Goal: Task Accomplishment & Management: Use online tool/utility

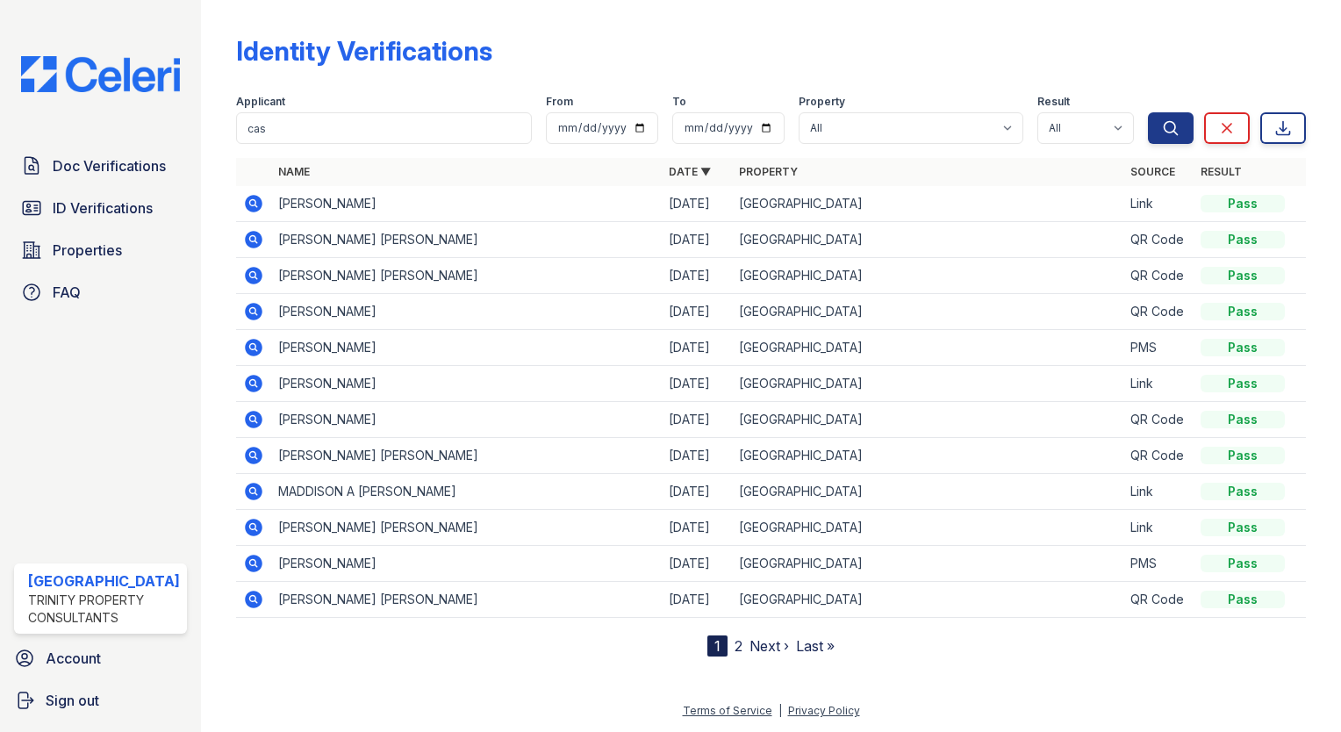
click at [101, 191] on link "ID Verifications" at bounding box center [100, 208] width 173 height 35
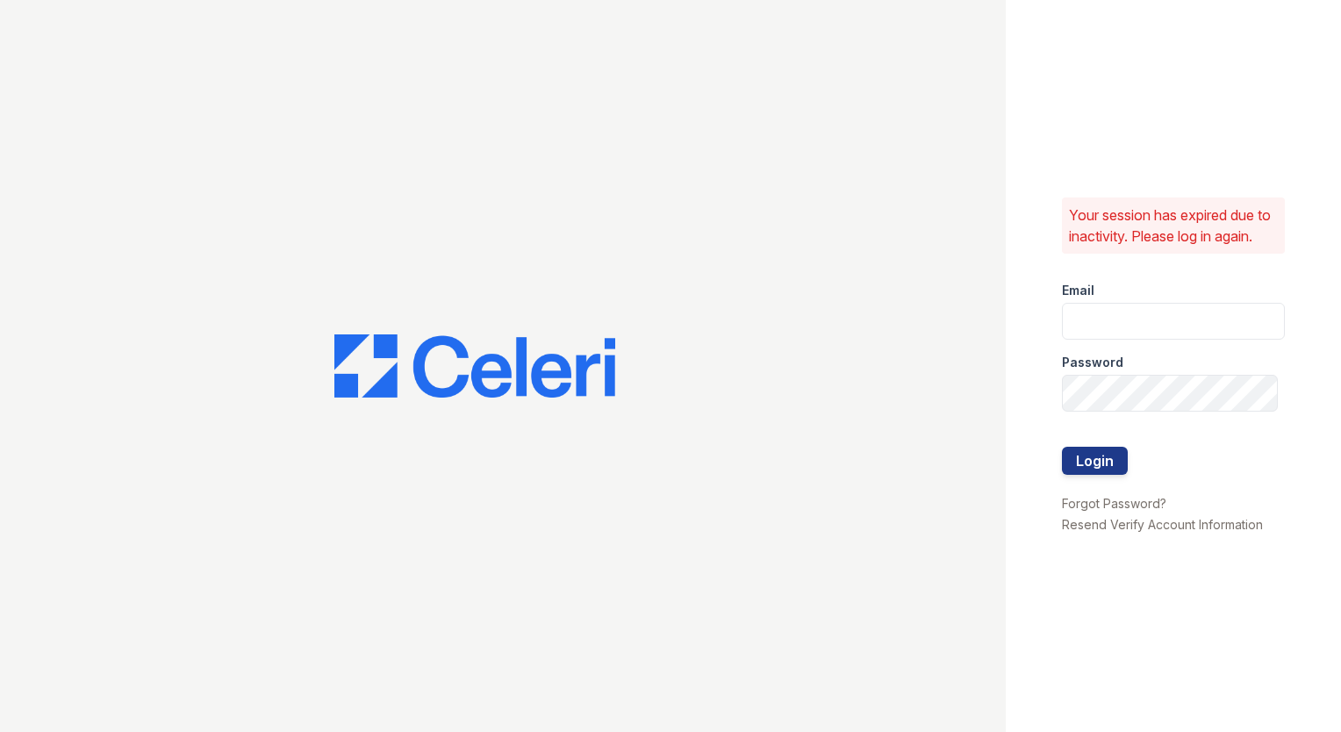
click at [101, 191] on div at bounding box center [503, 366] width 1006 height 732
type input "arrivestreetervilleleasing@trinity-pm.com"
click at [1100, 473] on button "Login" at bounding box center [1095, 461] width 66 height 28
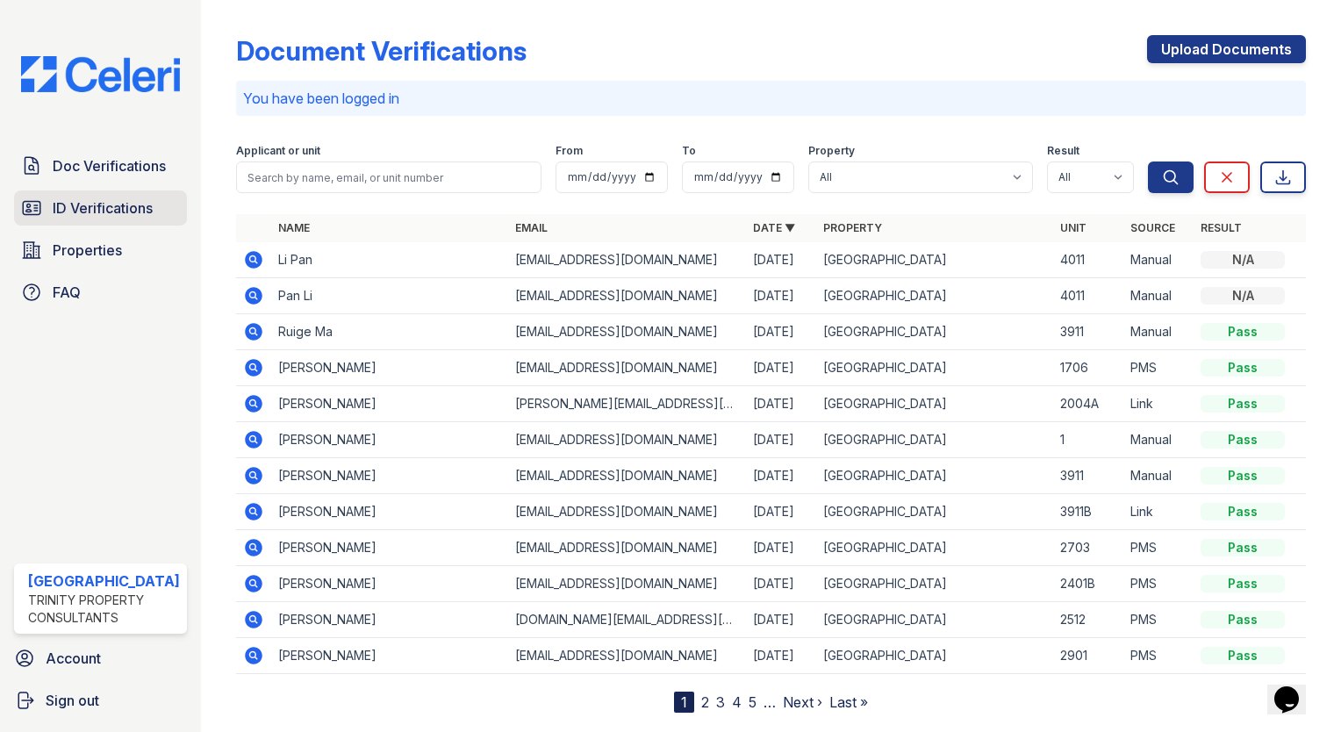
click at [120, 194] on link "ID Verifications" at bounding box center [100, 208] width 173 height 35
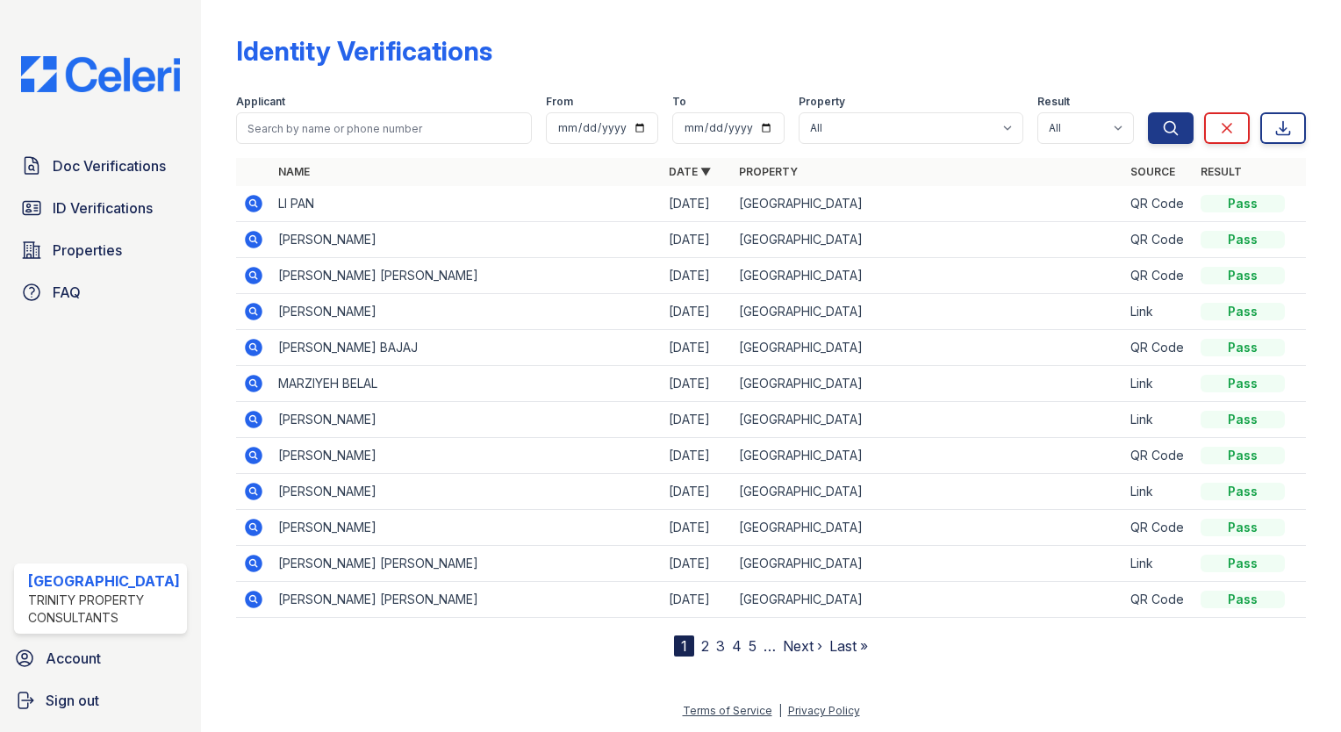
click at [120, 194] on link "ID Verifications" at bounding box center [100, 208] width 173 height 35
click at [282, 119] on input "search" at bounding box center [384, 128] width 296 height 32
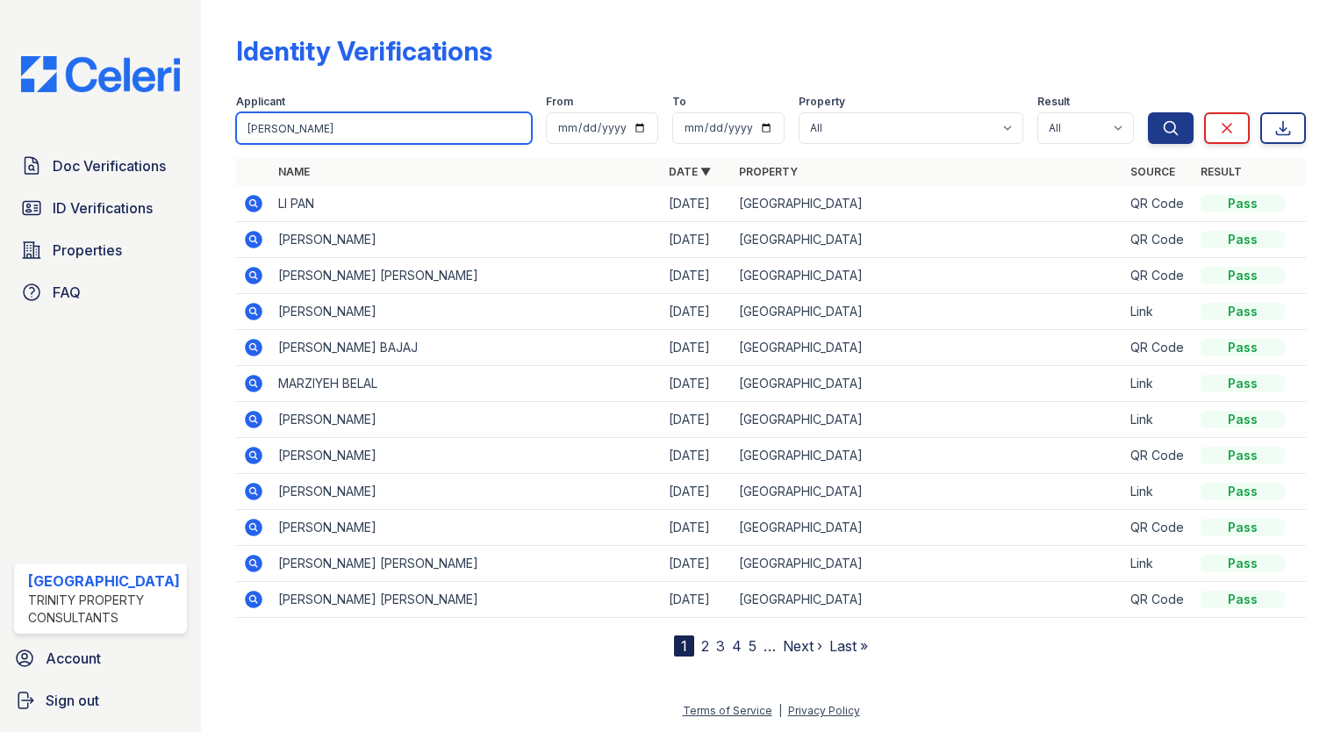
type input "jose varg"
click at [1148, 112] on button "Search" at bounding box center [1171, 128] width 46 height 32
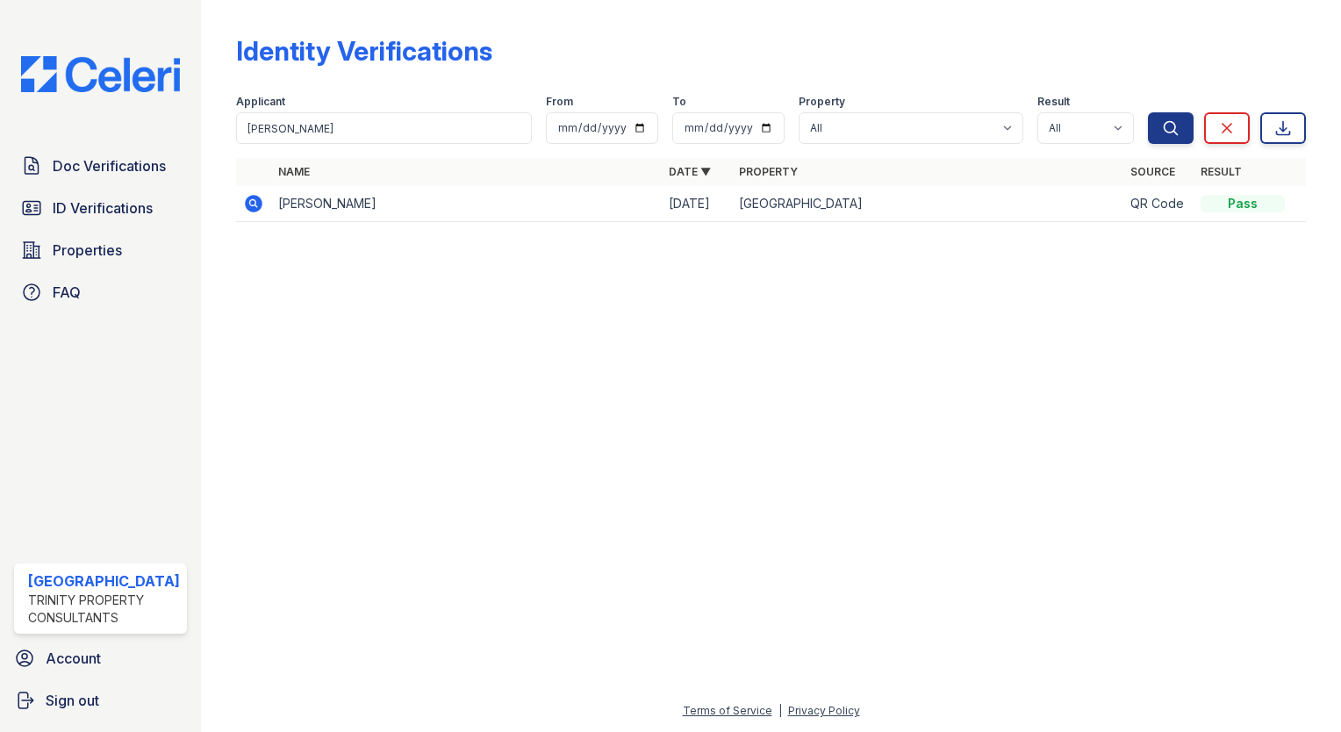
click at [243, 206] on icon at bounding box center [253, 203] width 21 height 21
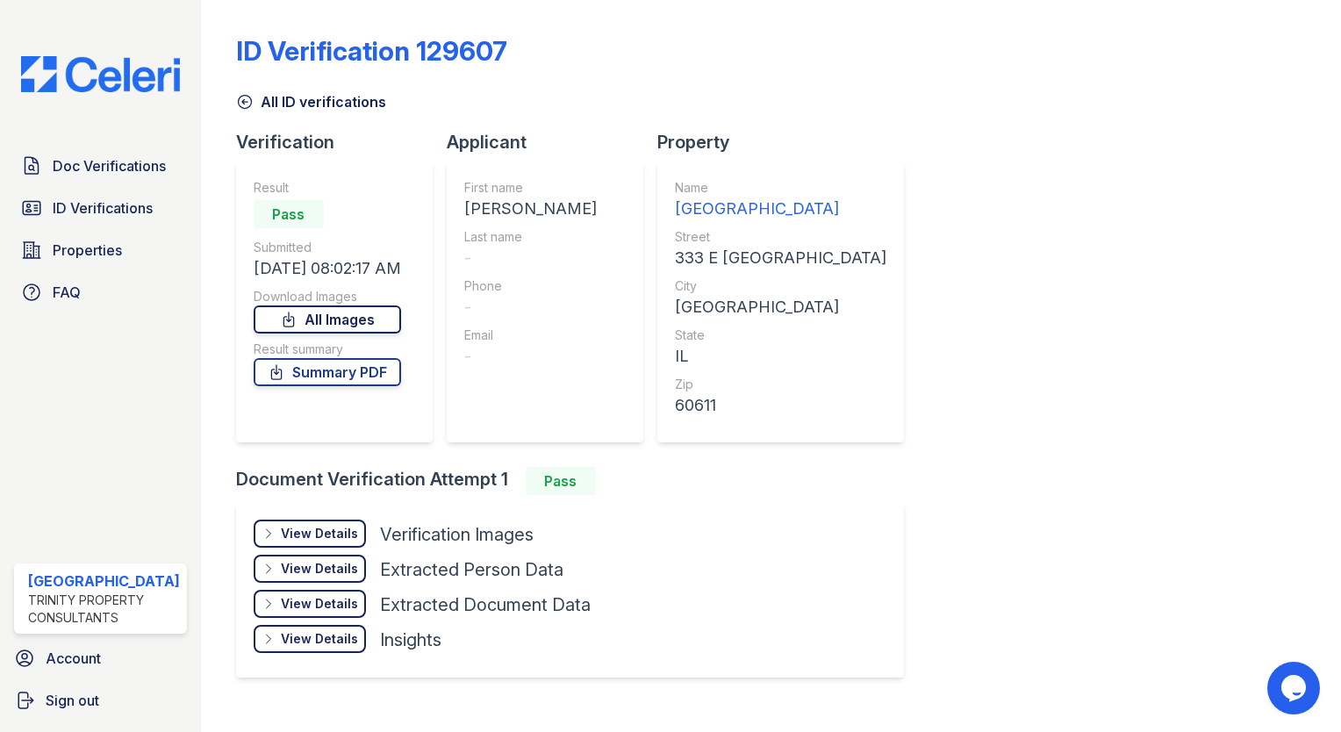
click at [327, 314] on link "All Images" at bounding box center [327, 320] width 147 height 28
click at [1209, 140] on div "ID Verification 129607 All ID verifications Verification Result Pass Submitted …" at bounding box center [771, 354] width 1070 height 695
click at [126, 192] on link "ID Verifications" at bounding box center [100, 208] width 173 height 35
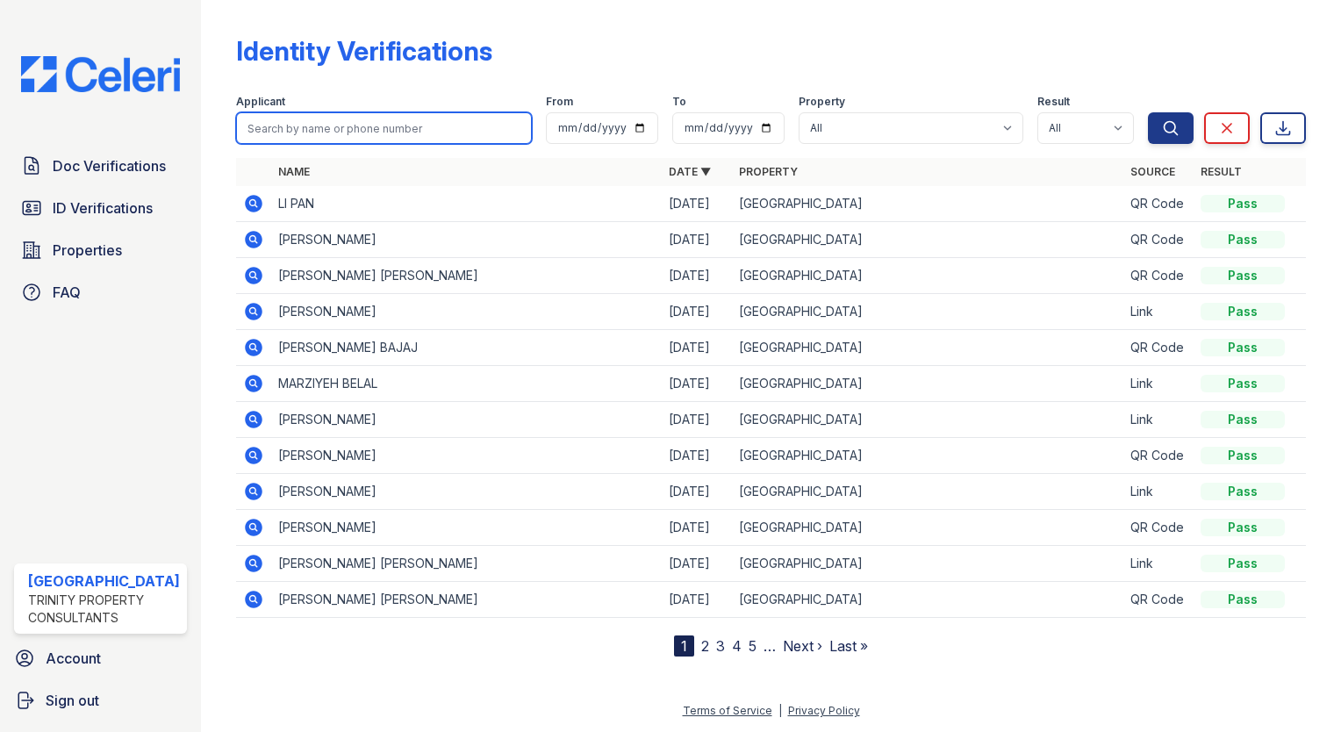
click at [286, 125] on input "search" at bounding box center [384, 128] width 296 height 32
type input "sharl"
click at [1148, 112] on button "Search" at bounding box center [1171, 128] width 46 height 32
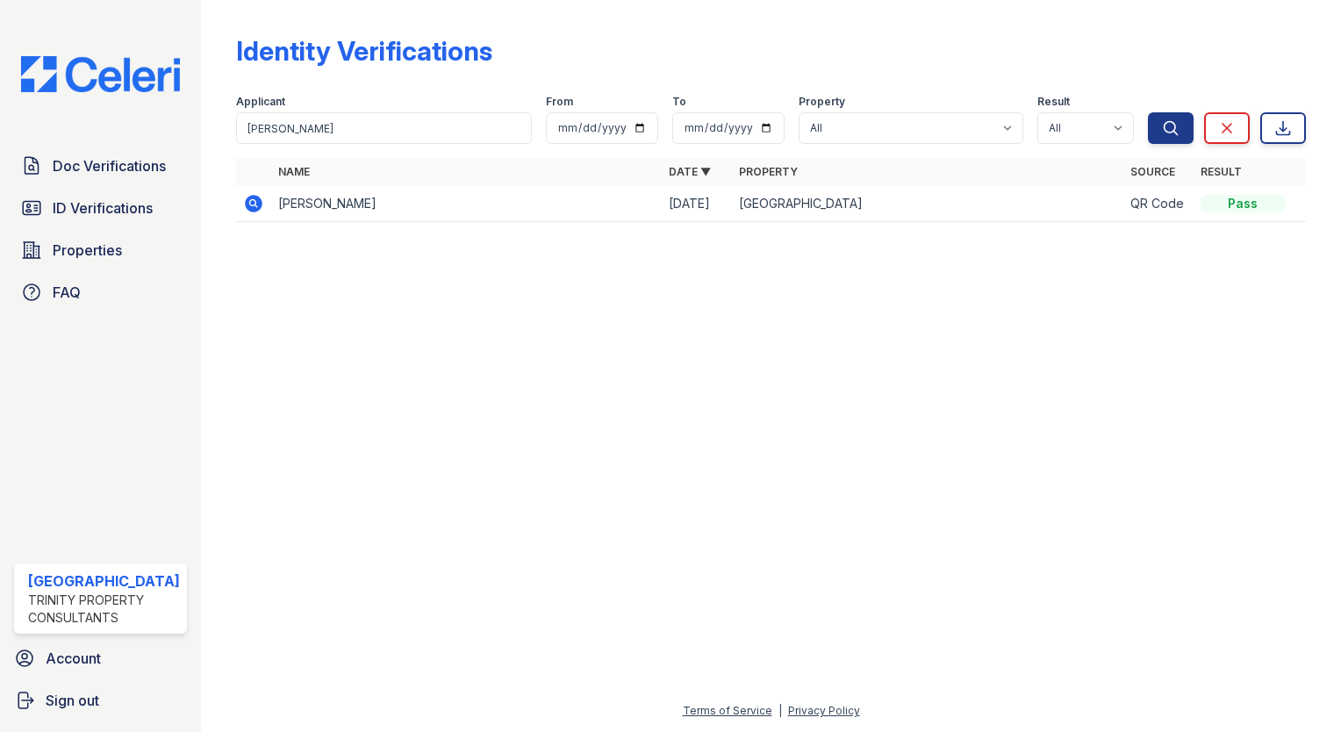
click at [245, 198] on icon at bounding box center [254, 204] width 18 height 18
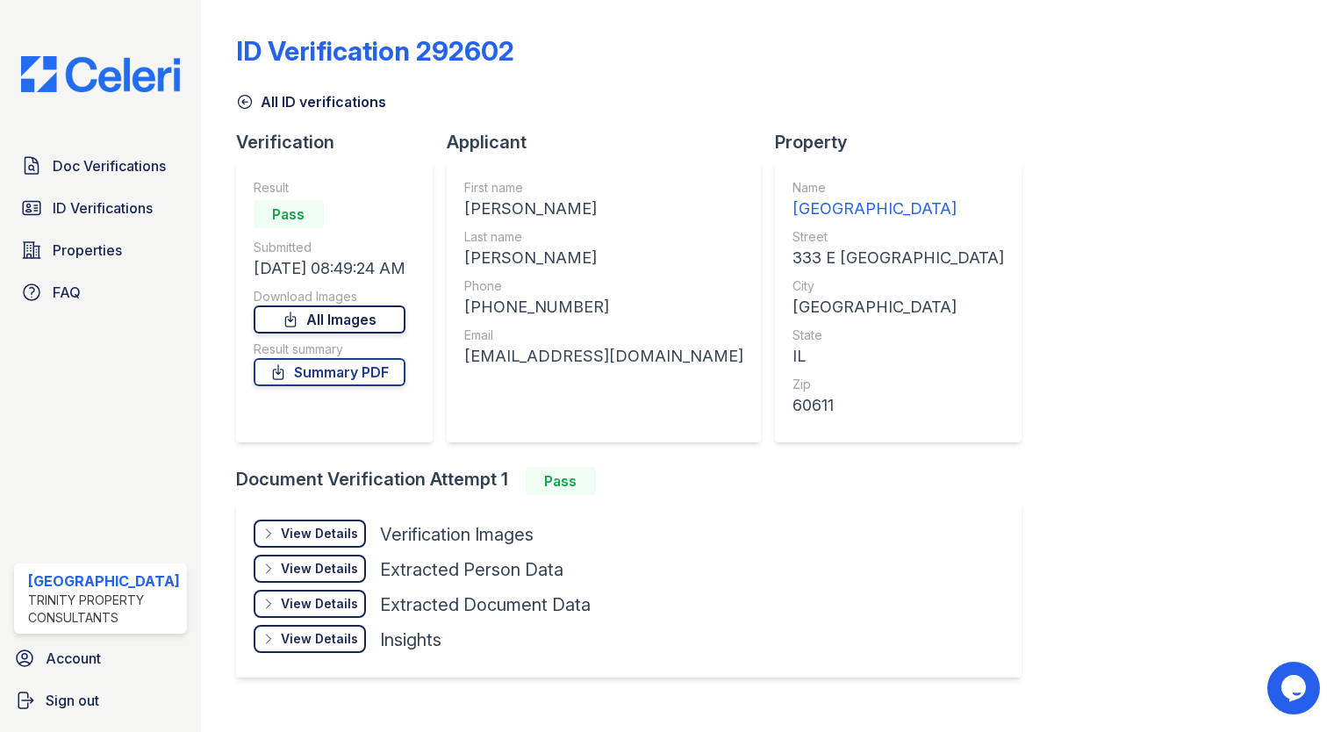
click at [323, 318] on link "All Images" at bounding box center [330, 320] width 152 height 28
click at [906, 605] on div "ID Verification 292602 All ID verifications Verification Result Pass Submitted …" at bounding box center [771, 354] width 1070 height 695
click at [49, 212] on link "ID Verifications" at bounding box center [100, 208] width 173 height 35
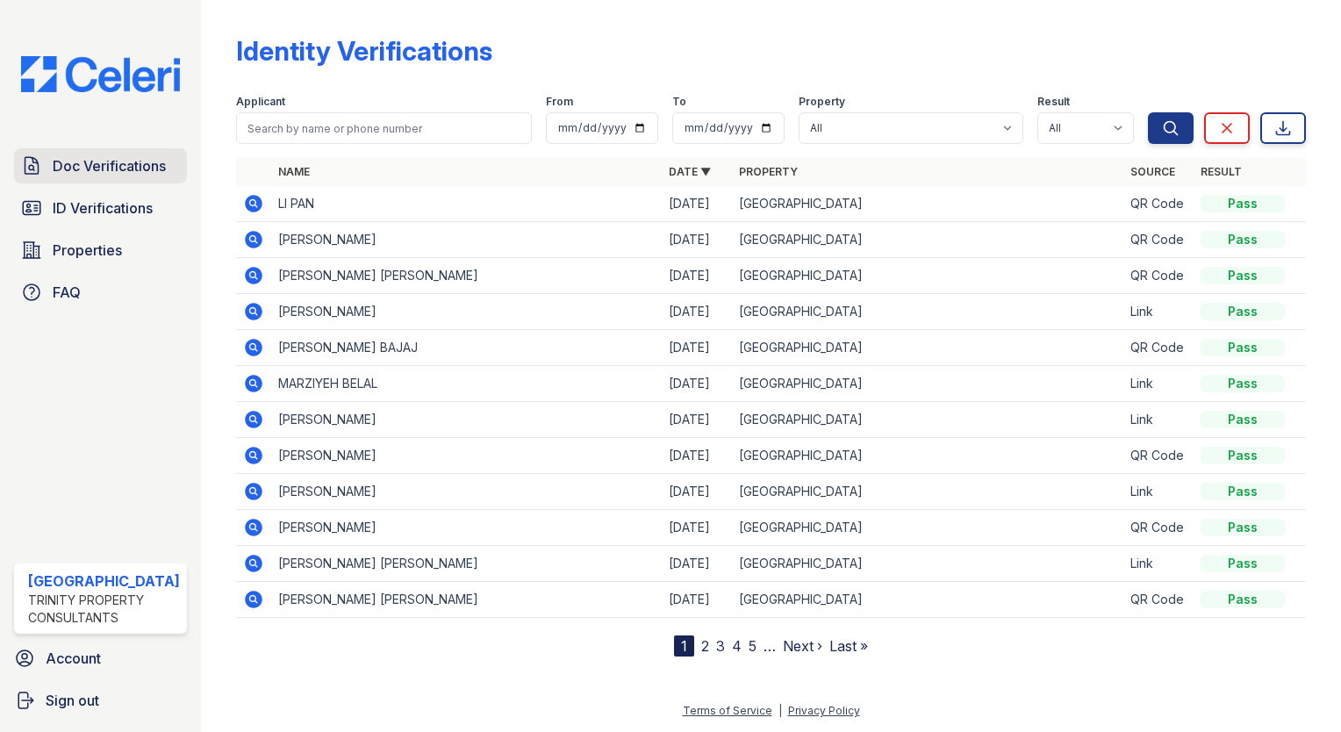
click at [68, 157] on span "Doc Verifications" at bounding box center [109, 165] width 113 height 21
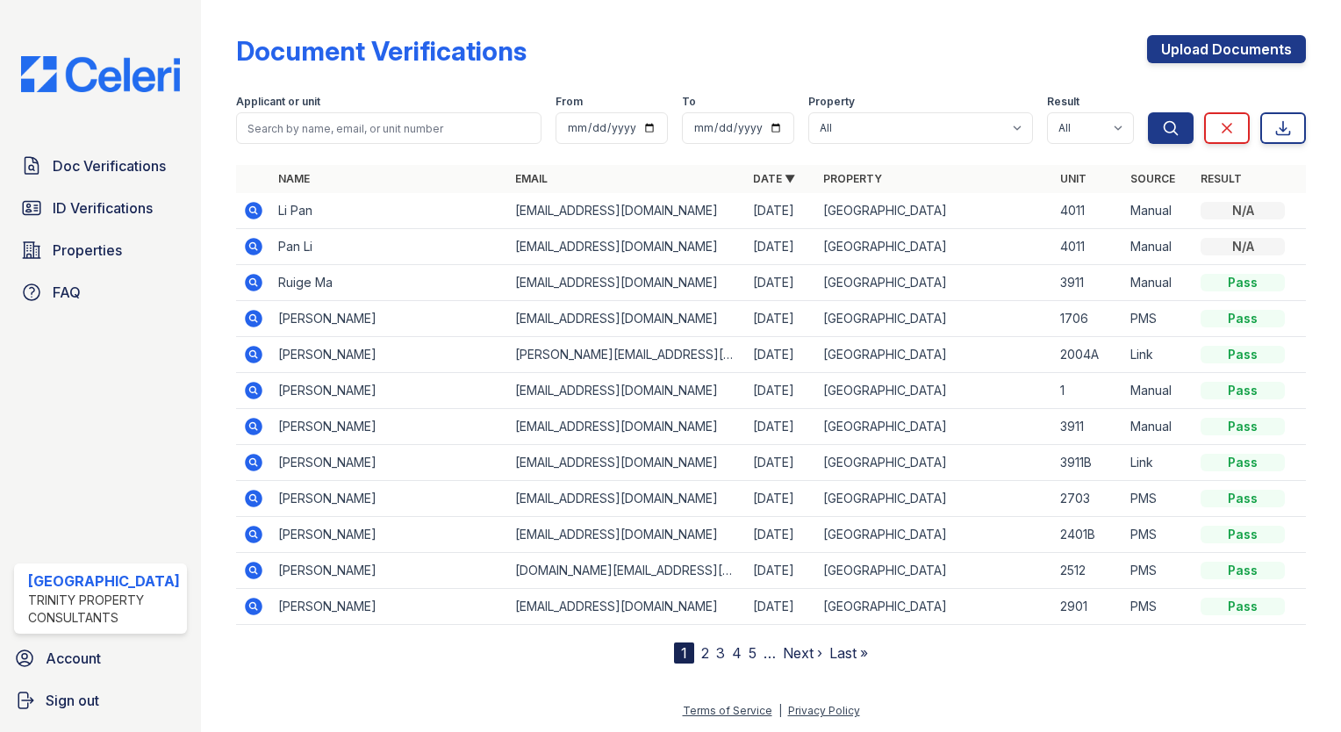
click at [70, 187] on div "Doc Verifications ID Verifications Properties FAQ" at bounding box center [100, 229] width 187 height 162
click at [67, 198] on span "ID Verifications" at bounding box center [103, 208] width 100 height 21
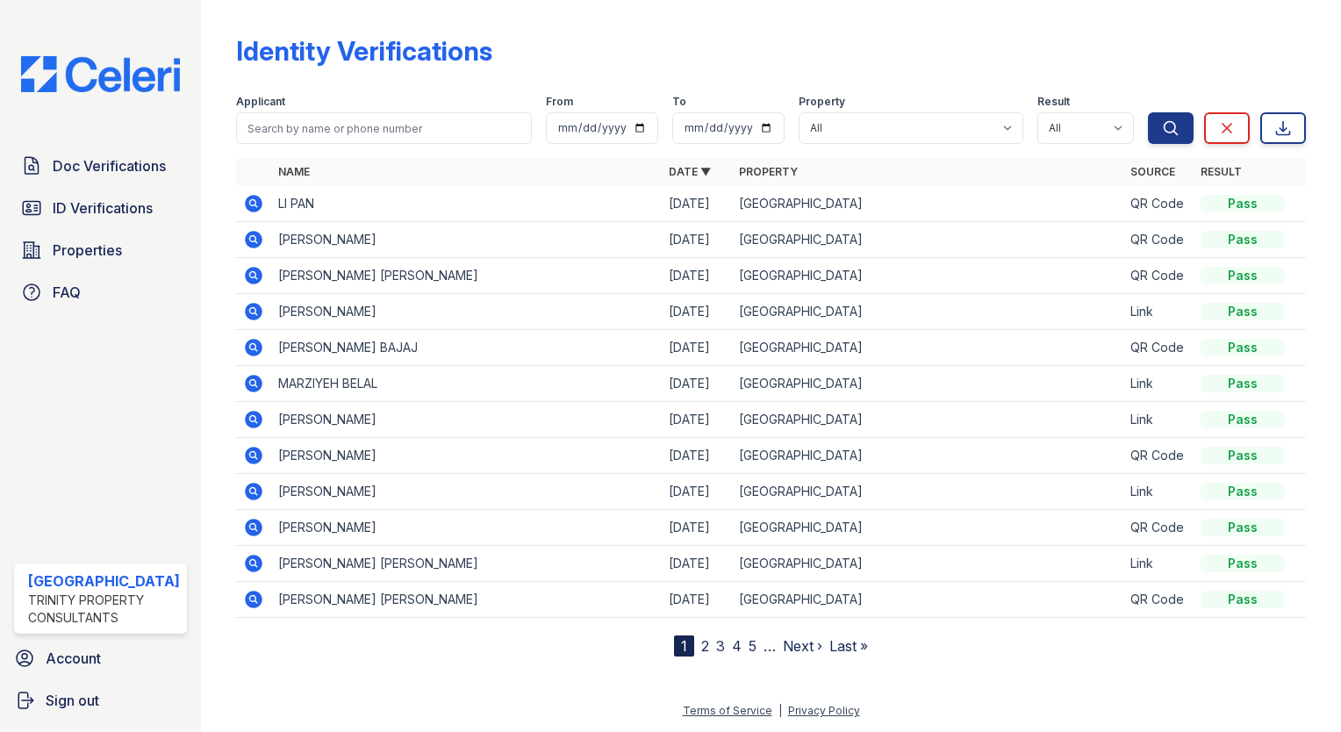
click at [67, 198] on span "ID Verifications" at bounding box center [103, 208] width 100 height 21
click at [251, 486] on icon at bounding box center [254, 492] width 18 height 18
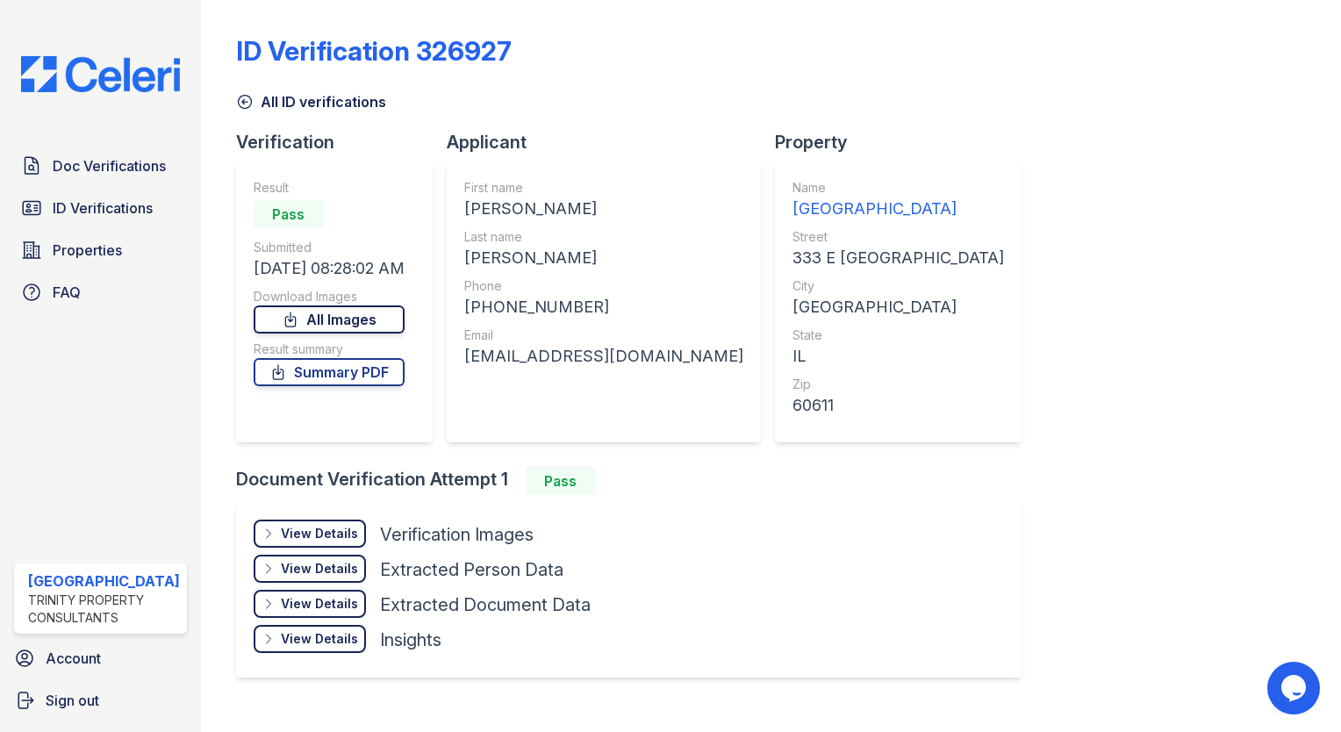
click at [353, 322] on link "All Images" at bounding box center [329, 320] width 151 height 28
click at [1224, 120] on div "ID Verification 326927 All ID verifications Verification Result Pass Submitted …" at bounding box center [771, 354] width 1070 height 695
drag, startPoint x: 1188, startPoint y: 203, endPoint x: 1184, endPoint y: 184, distance: 18.8
drag, startPoint x: 1184, startPoint y: 184, endPoint x: 1162, endPoint y: 92, distance: 94.8
click at [1162, 92] on div "All ID verifications" at bounding box center [771, 97] width 1070 height 32
